Goal: Information Seeking & Learning: Find specific fact

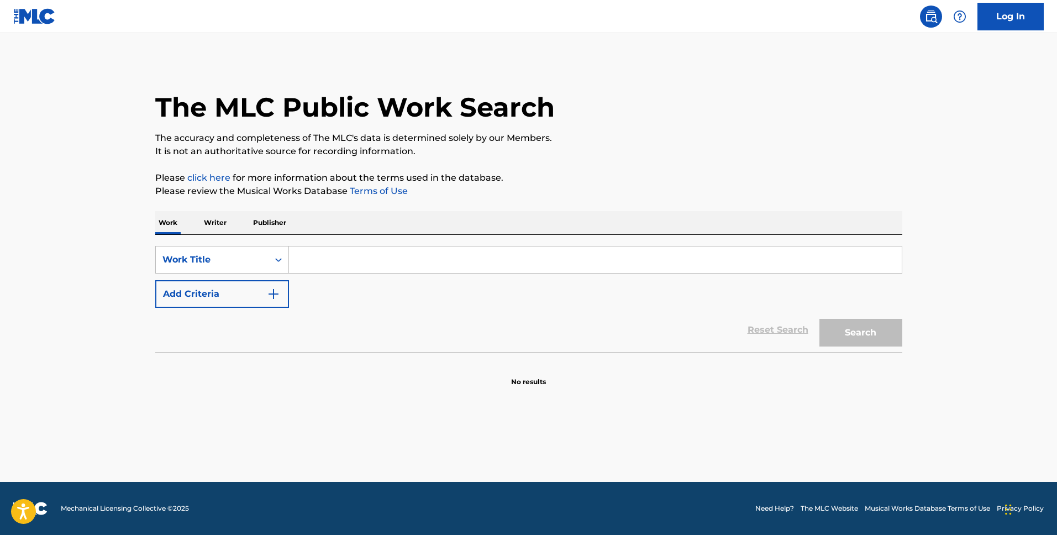
click at [206, 216] on p "Writer" at bounding box center [215, 222] width 29 height 23
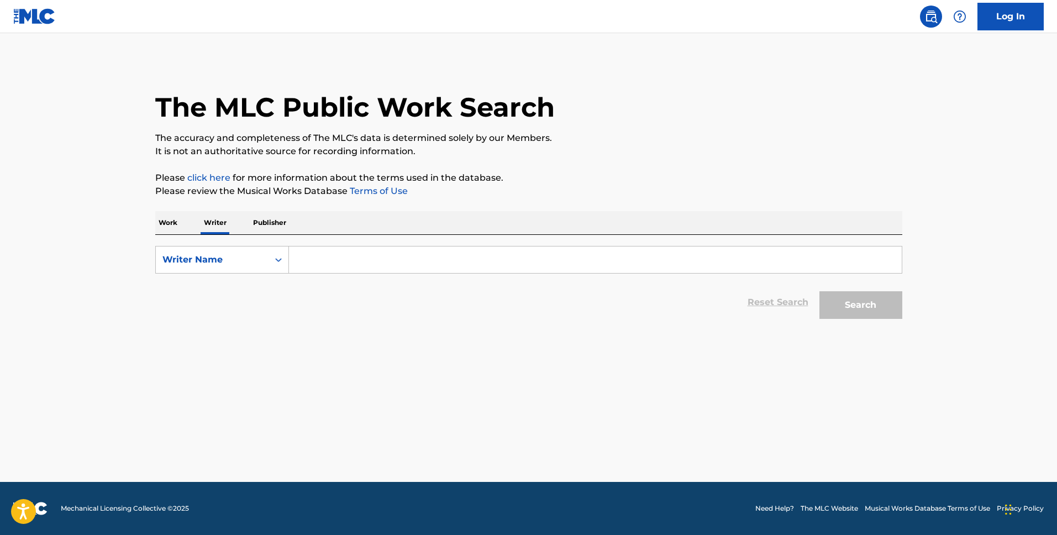
click at [162, 220] on p "Work" at bounding box center [167, 222] width 25 height 23
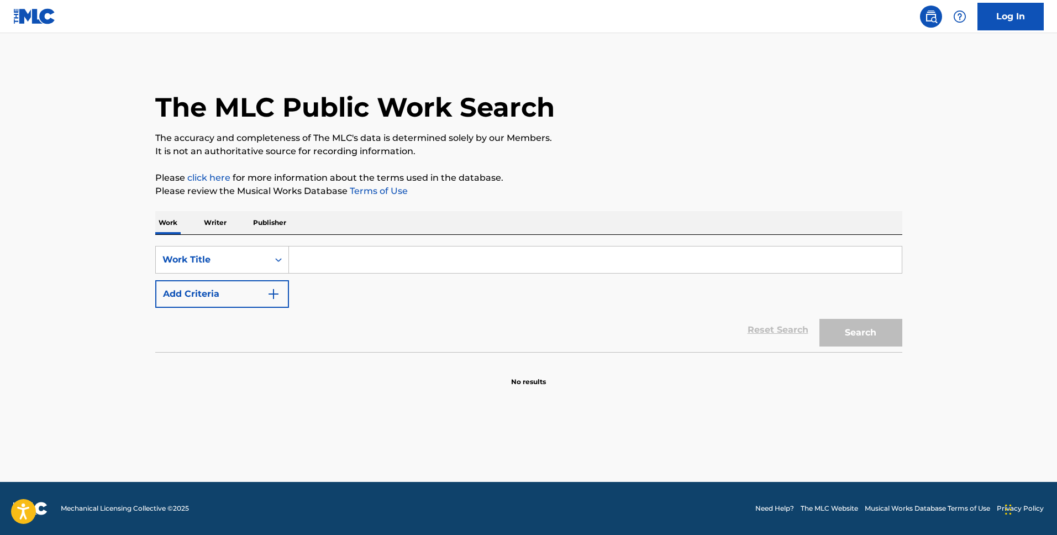
click at [216, 223] on p "Writer" at bounding box center [215, 222] width 29 height 23
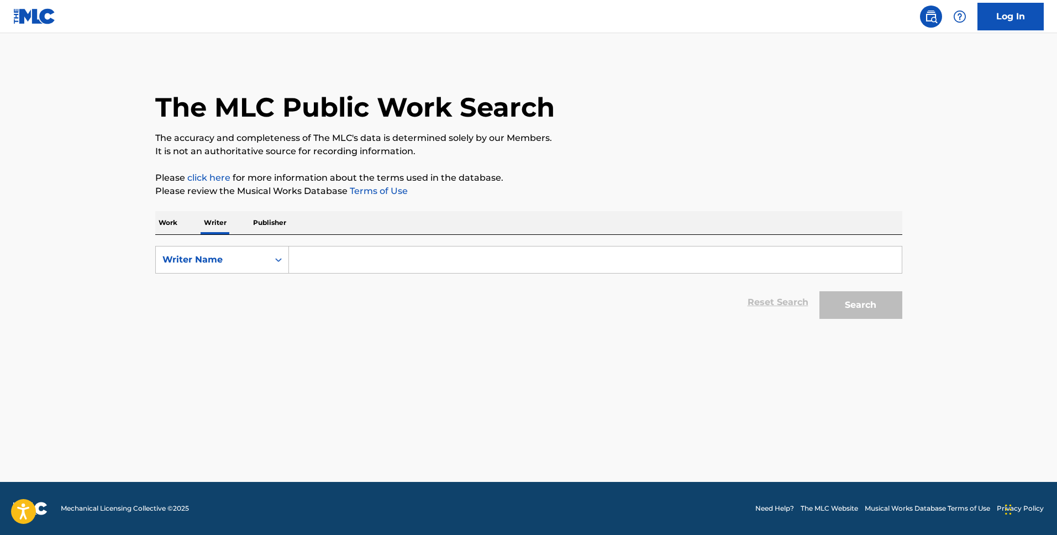
click at [313, 248] on input "Search Form" at bounding box center [595, 259] width 613 height 27
type input "[PERSON_NAME]"
click at [820, 291] on button "Search" at bounding box center [861, 305] width 83 height 28
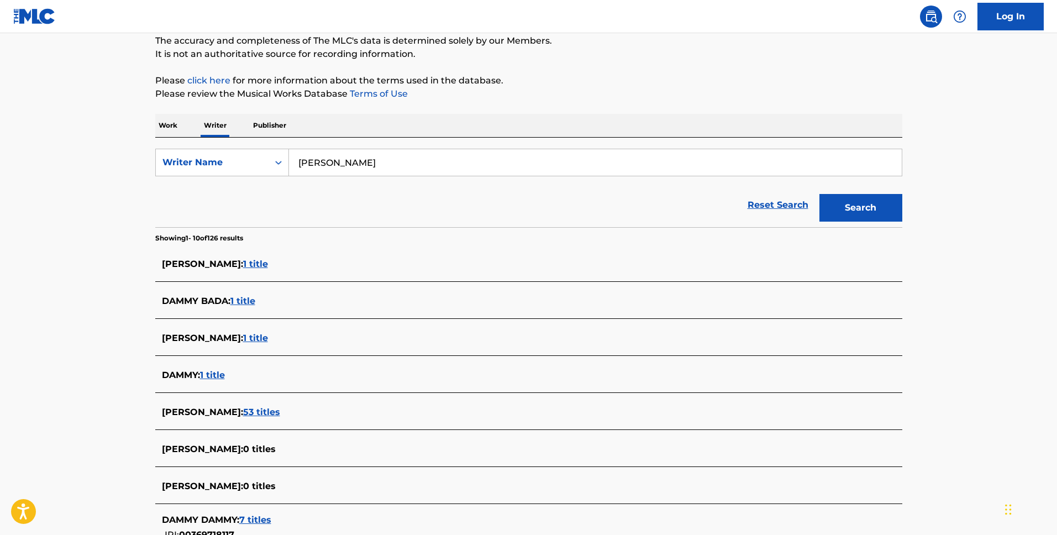
scroll to position [195, 0]
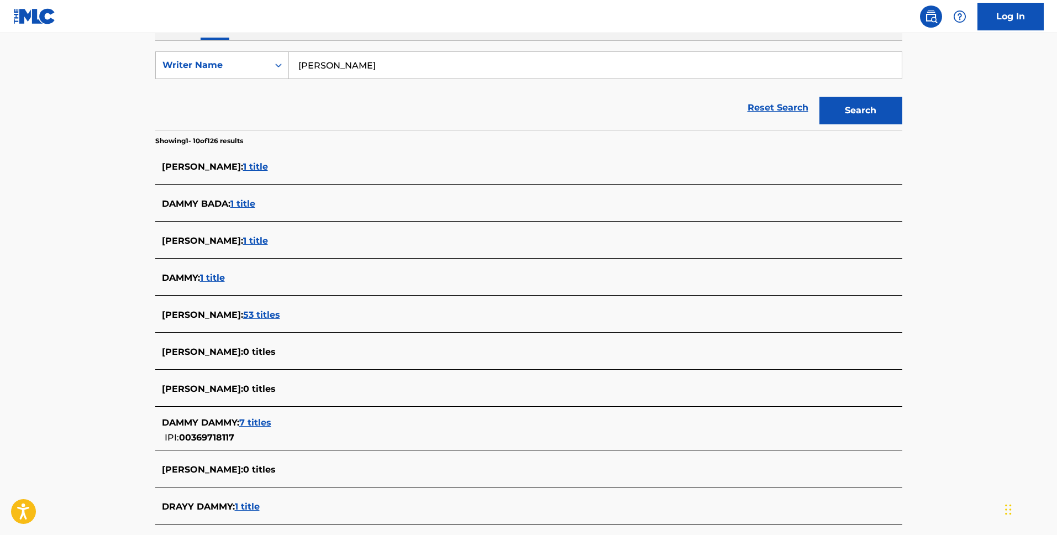
click at [252, 315] on span "53 titles" at bounding box center [261, 314] width 37 height 10
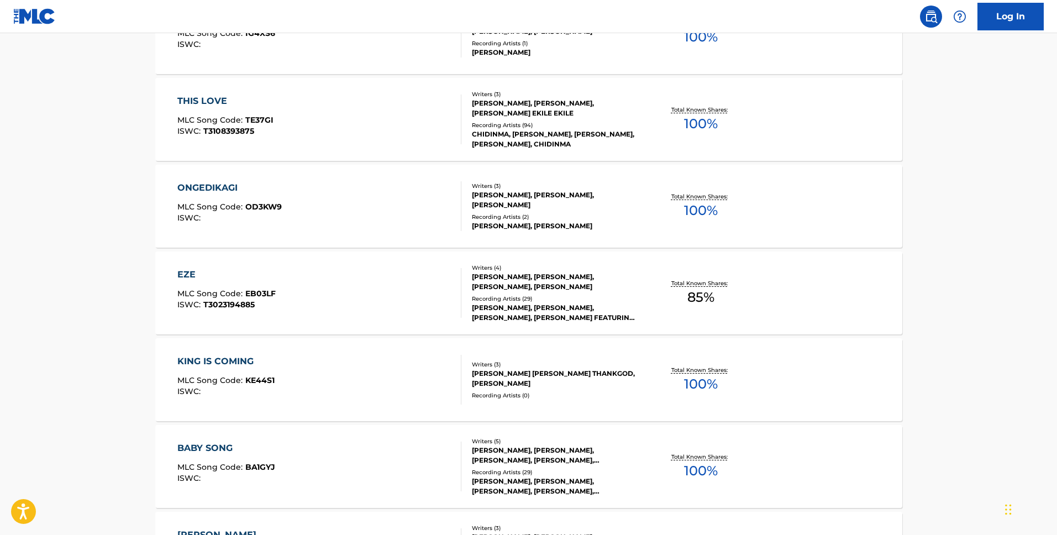
scroll to position [818, 0]
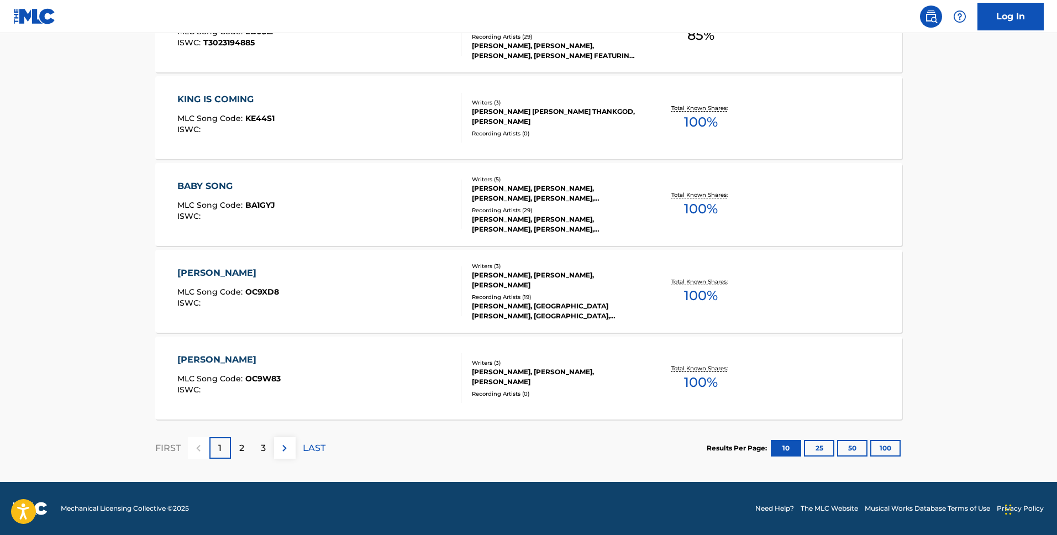
click at [561, 273] on div "[PERSON_NAME], [PERSON_NAME], [PERSON_NAME]" at bounding box center [555, 280] width 167 height 20
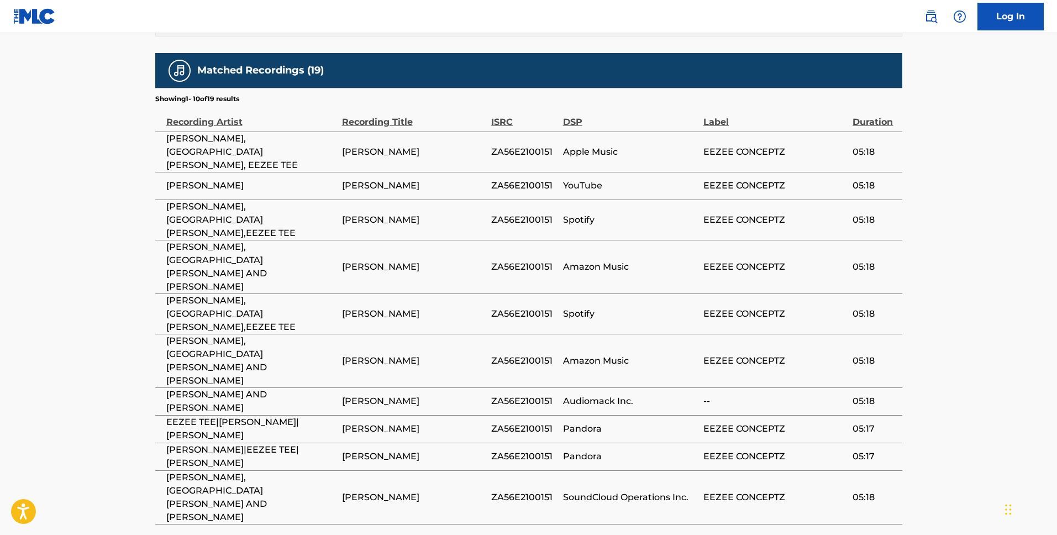
scroll to position [723, 0]
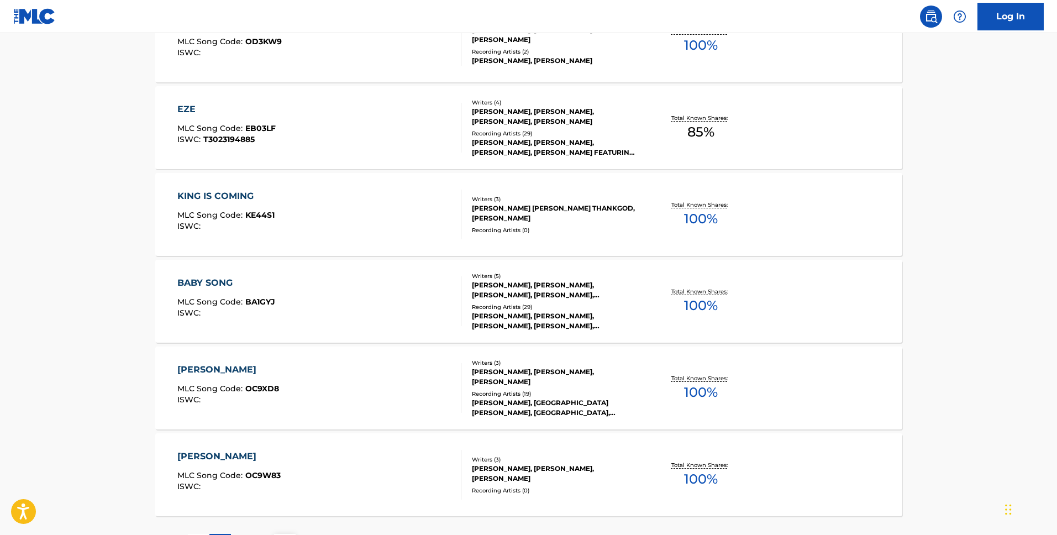
scroll to position [818, 0]
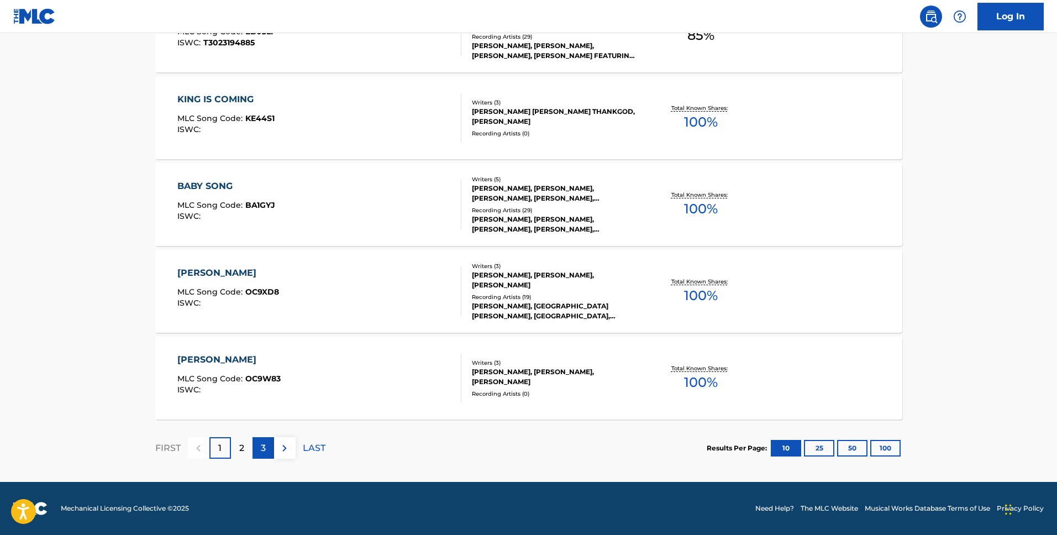
click at [265, 447] on p "3" at bounding box center [263, 448] width 5 height 13
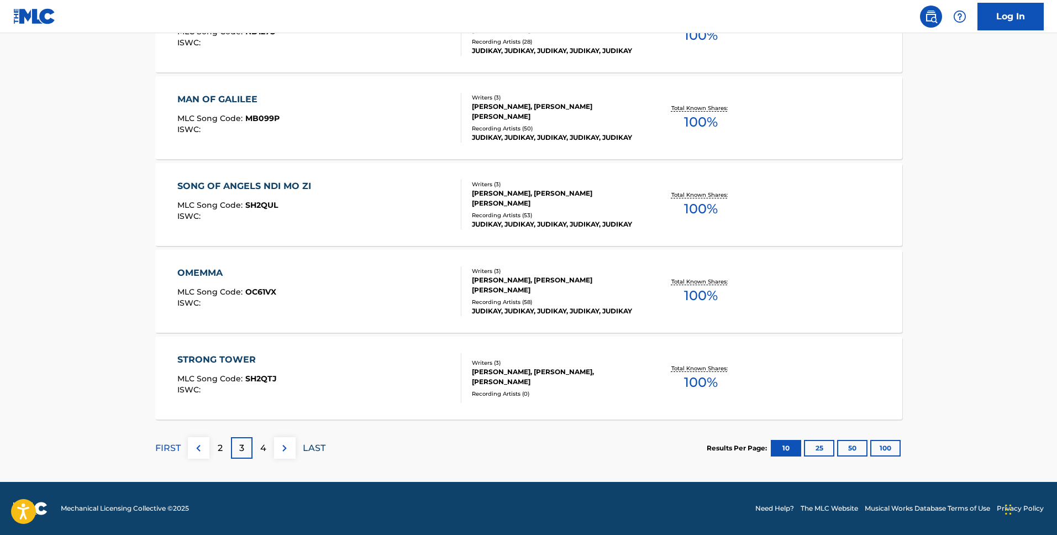
click at [305, 448] on p "LAST" at bounding box center [314, 448] width 23 height 13
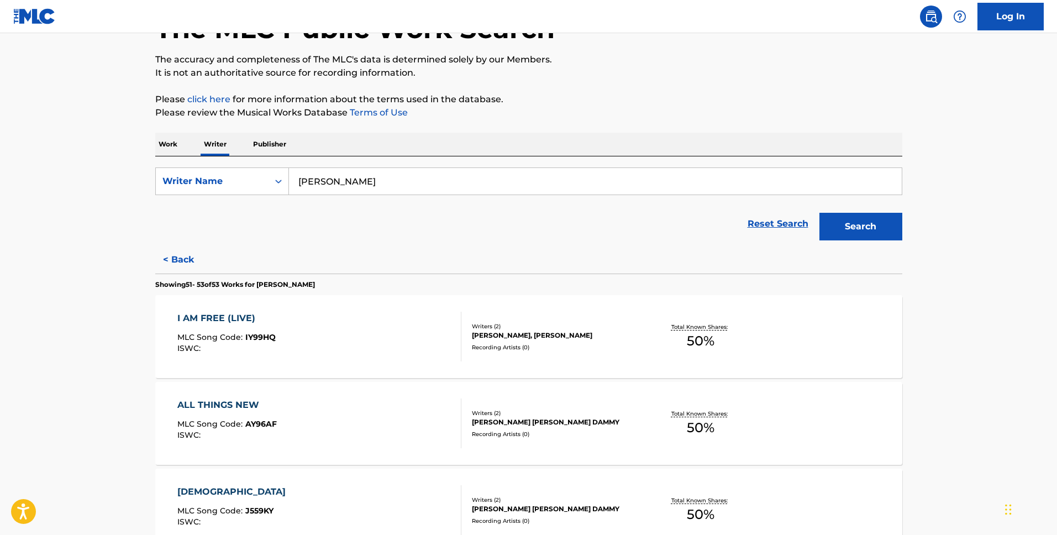
scroll to position [211, 0]
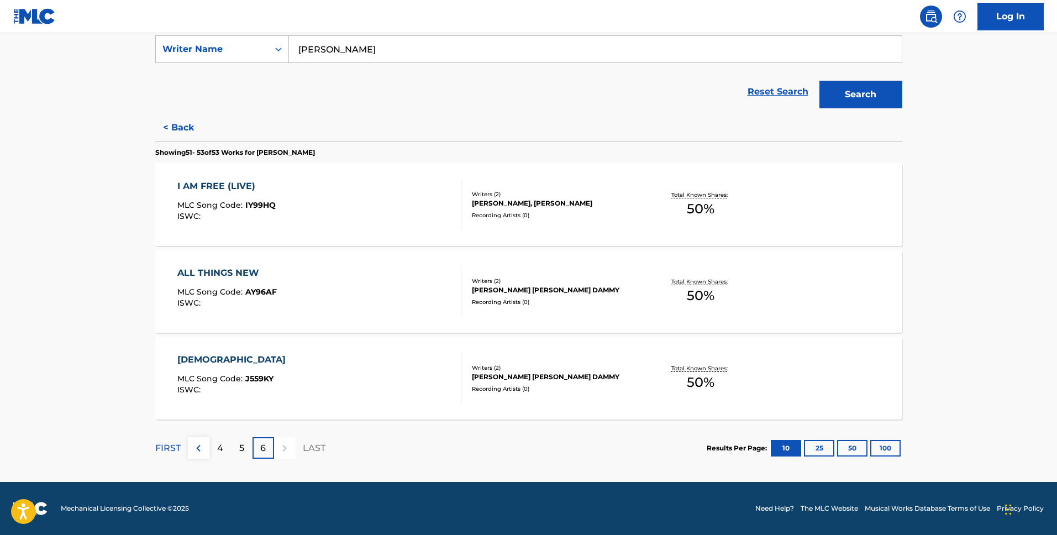
click at [224, 182] on div "I AM FREE (LIVE)" at bounding box center [226, 186] width 98 height 13
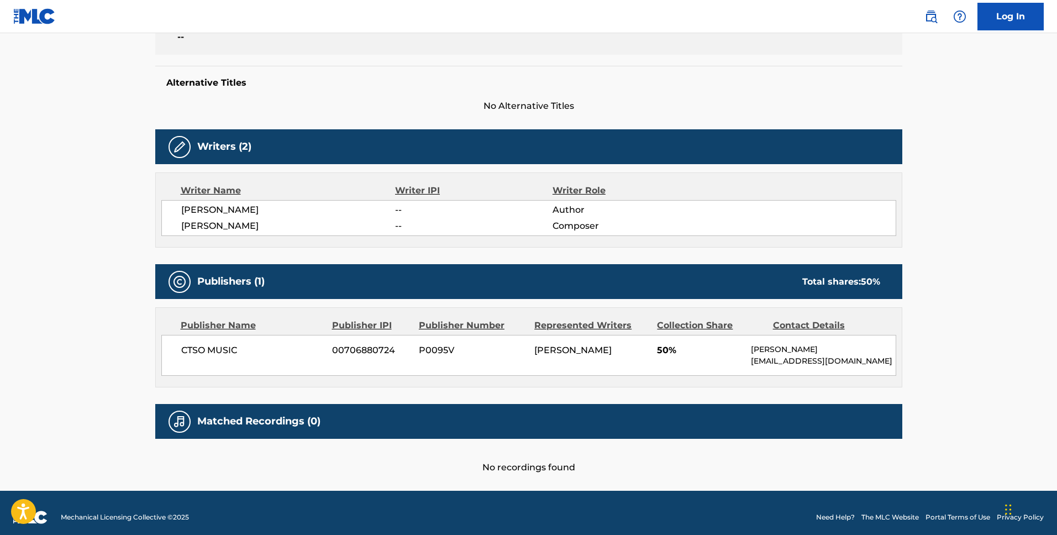
scroll to position [249, 0]
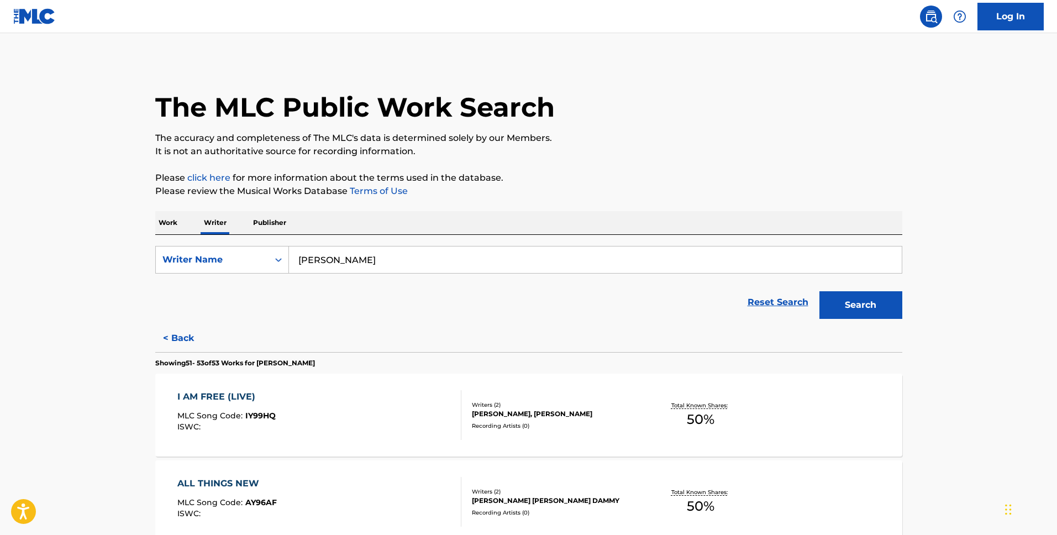
scroll to position [211, 0]
